Goal: Task Accomplishment & Management: Complete application form

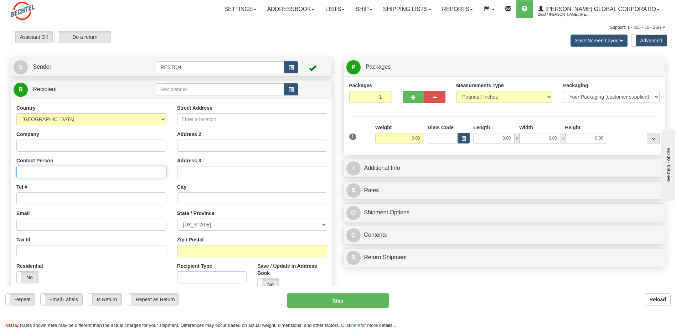
click at [70, 173] on input "Contact Person" at bounding box center [91, 172] width 150 height 12
type input "[PERSON_NAME]"
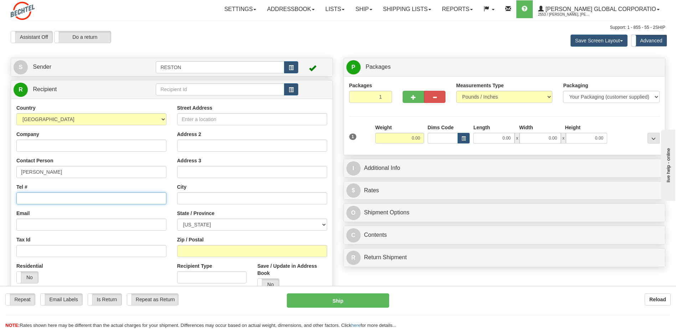
click at [54, 195] on input "Tel #" at bounding box center [91, 198] width 150 height 12
click at [52, 201] on input "Tel #" at bounding box center [91, 198] width 150 height 12
paste input "1 5098273689"
type input "1 5098273689"
click at [70, 221] on input "Email" at bounding box center [91, 225] width 150 height 12
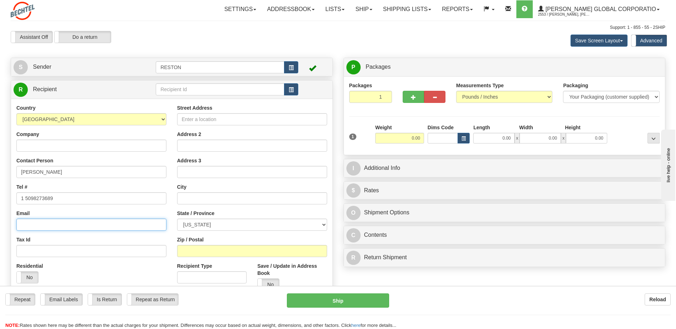
paste input "[EMAIL_ADDRESS][PERSON_NAME][DOMAIN_NAME]"
type input "[EMAIL_ADDRESS][PERSON_NAME][DOMAIN_NAME]"
click at [205, 117] on input "Street Address" at bounding box center [252, 119] width 150 height 12
paste input "[STREET_ADDRESS]"
type input "[STREET_ADDRESS]"
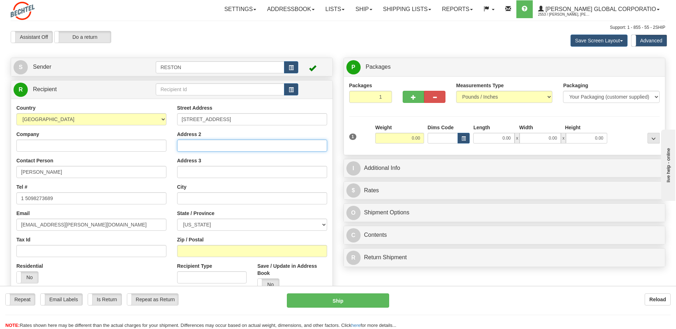
drag, startPoint x: 212, startPoint y: 147, endPoint x: 218, endPoint y: 146, distance: 5.7
click at [212, 147] on input "Address 2" at bounding box center [252, 146] width 150 height 12
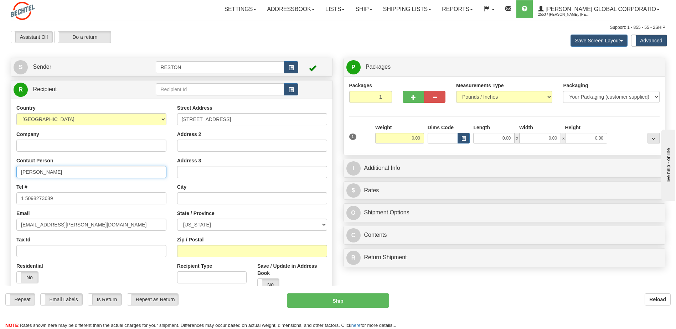
click at [72, 172] on input "[PERSON_NAME]" at bounding box center [91, 172] width 150 height 12
paste input "MPF.01.C129"
type input "[PERSON_NAME] / MPF.01.C129"
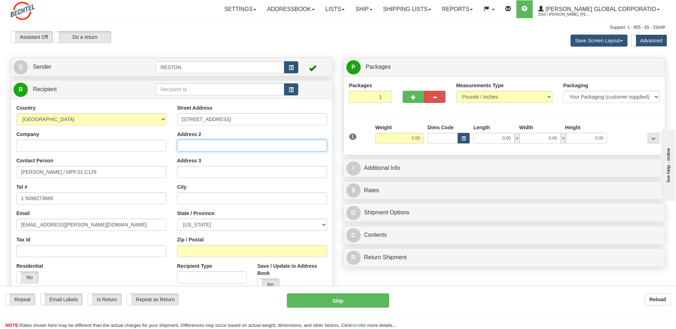
click at [241, 146] on input "Address 2" at bounding box center [252, 146] width 150 height 12
click at [214, 193] on input "text" at bounding box center [252, 198] width 150 height 12
click at [207, 147] on input "Address 2" at bounding box center [252, 146] width 150 height 12
click at [204, 198] on input "text" at bounding box center [252, 198] width 150 height 12
type input "Richland"
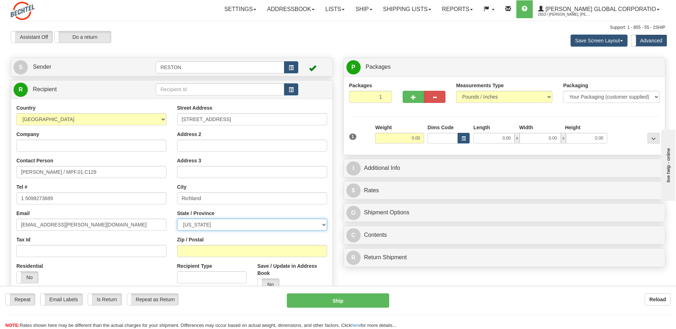
click at [214, 228] on select "[US_STATE] [US_STATE] [US_STATE] [US_STATE] Armed Forces America Armed Forces E…" at bounding box center [252, 225] width 150 height 12
select select "WA"
click at [177, 219] on select "[US_STATE] [US_STATE] [US_STATE] [US_STATE] Armed Forces America Armed Forces E…" at bounding box center [252, 225] width 150 height 12
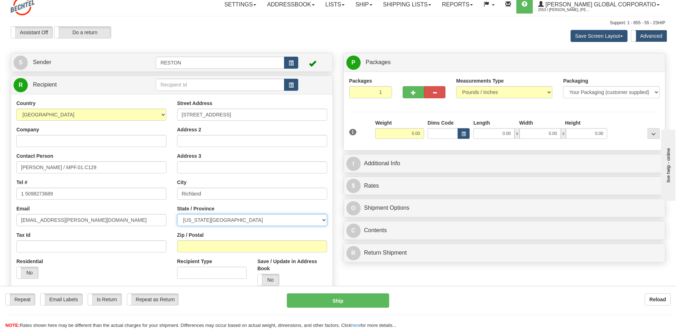
scroll to position [71, 0]
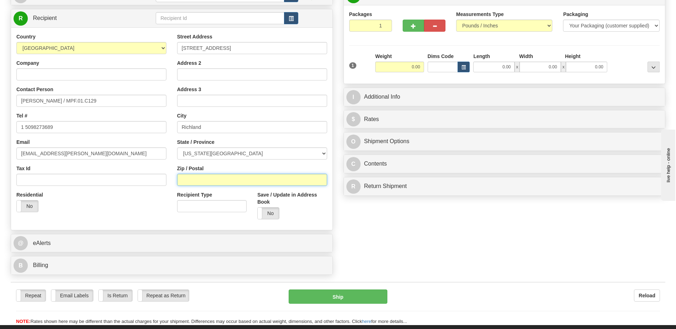
click at [214, 181] on input "Zip / Postal" at bounding box center [252, 180] width 150 height 12
type input "99354"
click at [124, 210] on div "Residential Yes No" at bounding box center [91, 204] width 161 height 26
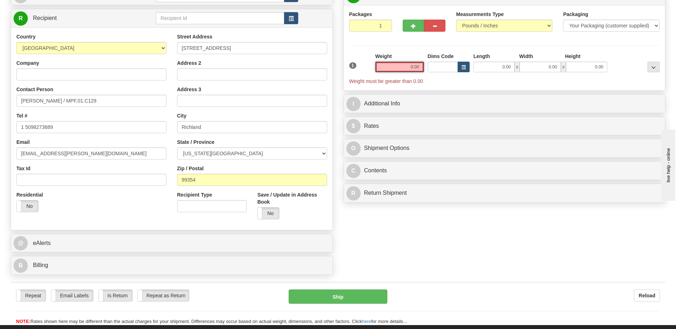
click at [411, 70] on input "0.00" at bounding box center [399, 67] width 49 height 11
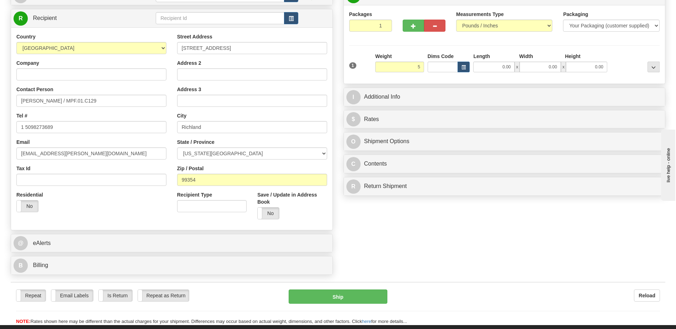
type input "5.00"
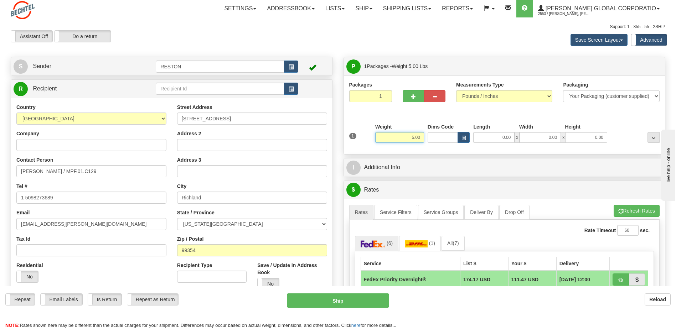
scroll to position [0, 0]
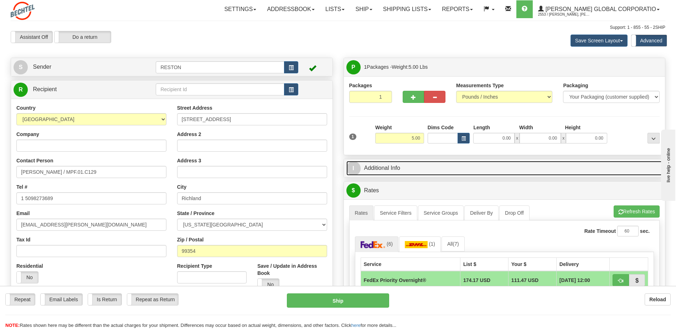
click at [431, 173] on link "I Additional Info" at bounding box center [504, 168] width 316 height 15
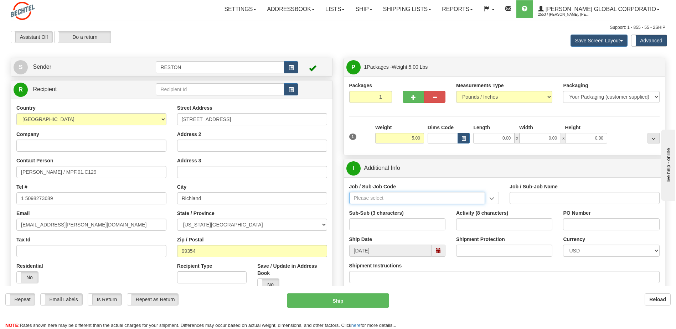
click at [403, 201] on input "Job / Sub-Job Code" at bounding box center [417, 198] width 136 height 12
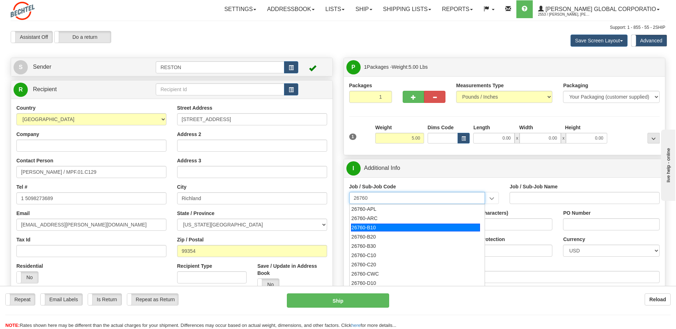
click at [383, 226] on div "26760-B10" at bounding box center [415, 228] width 129 height 8
type input "26760-B10"
type input "POLAND AP1000 ENGINEERING DEVELOPMENT - HOME OFFI"
type input "26760-B10"
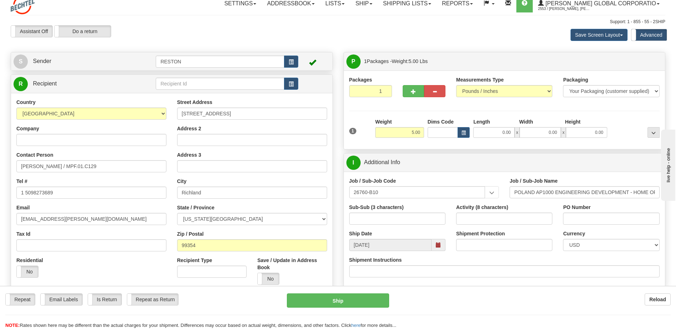
scroll to position [71, 0]
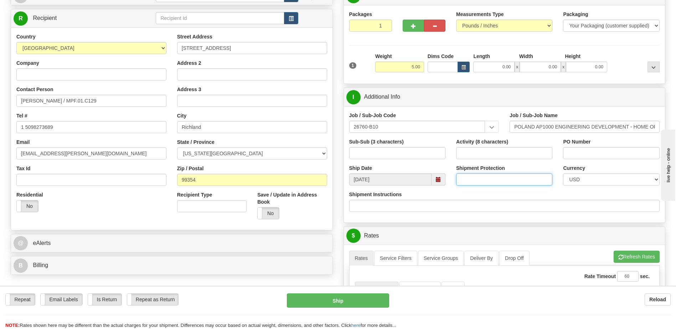
click at [518, 178] on input "Shipment Protection" at bounding box center [504, 179] width 96 height 12
type input "1400"
click at [478, 196] on div "Shipment Instructions" at bounding box center [504, 201] width 311 height 21
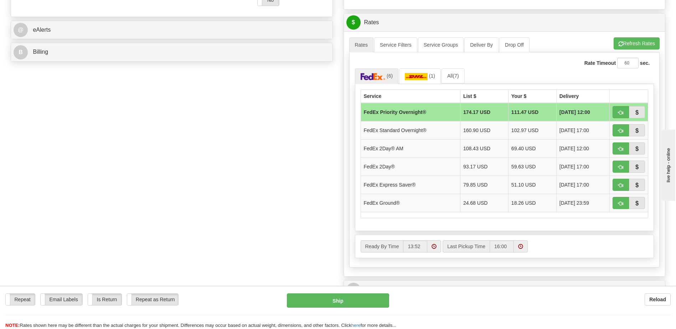
scroll to position [285, 0]
click at [615, 168] on button "button" at bounding box center [620, 166] width 16 height 12
type input "03"
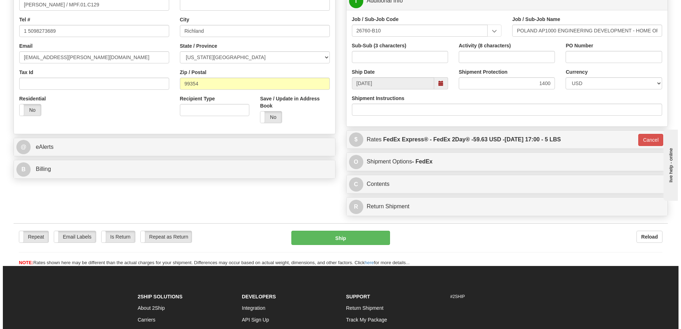
scroll to position [178, 0]
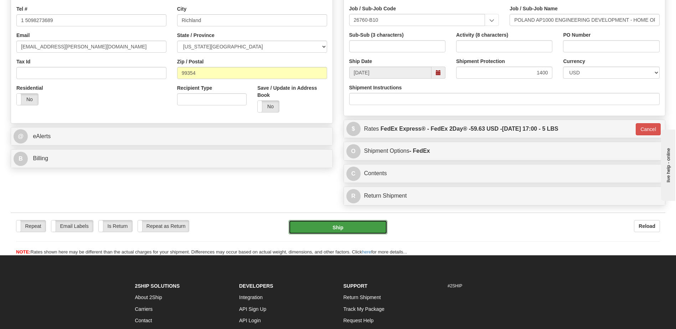
click at [339, 230] on button "Ship" at bounding box center [338, 227] width 98 height 14
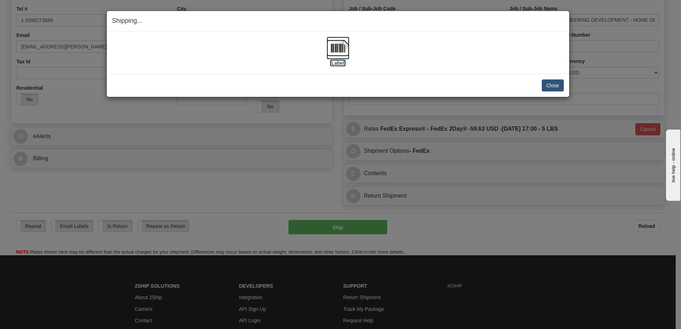
click at [339, 64] on label "[Label]" at bounding box center [338, 62] width 16 height 7
click at [557, 86] on button "Close" at bounding box center [553, 85] width 22 height 12
